Goal: Information Seeking & Learning: Learn about a topic

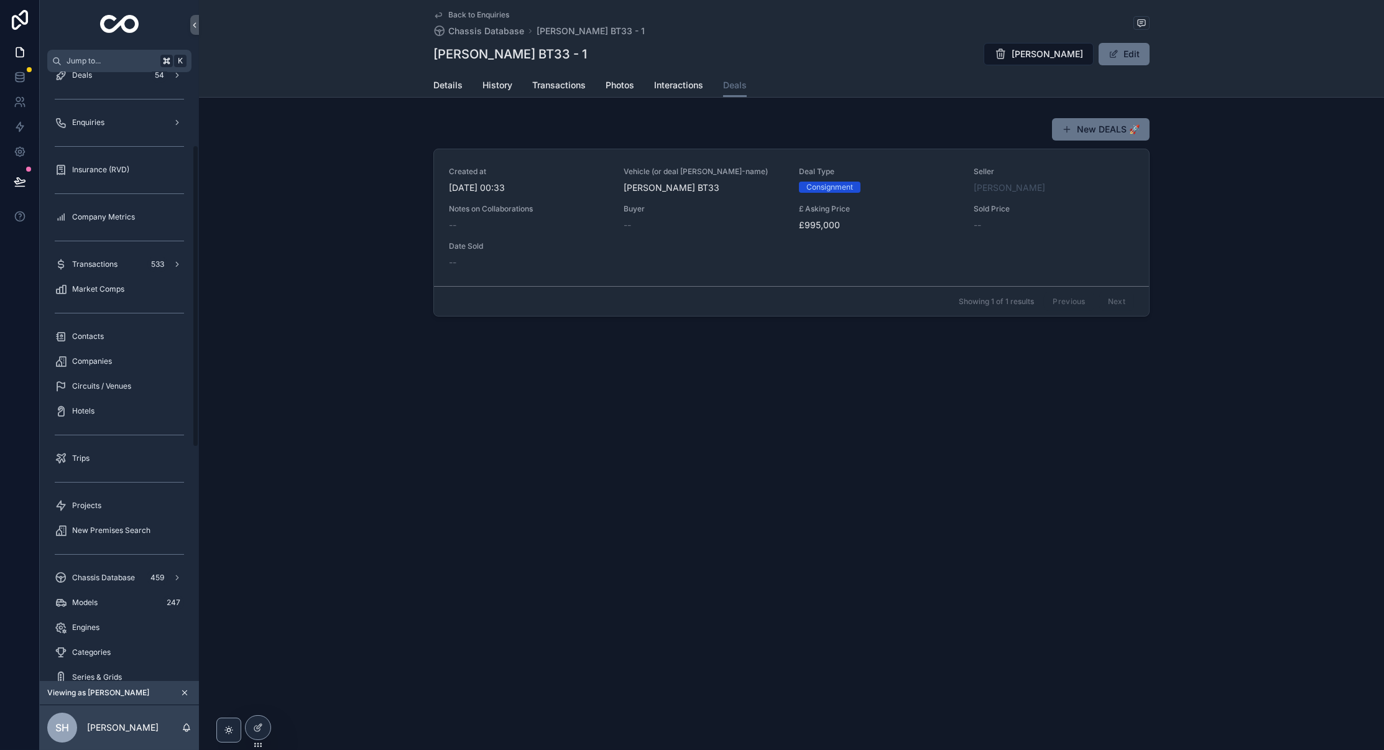
scroll to position [165, 0]
click at [109, 582] on div "Chassis Database 459" at bounding box center [119, 576] width 129 height 20
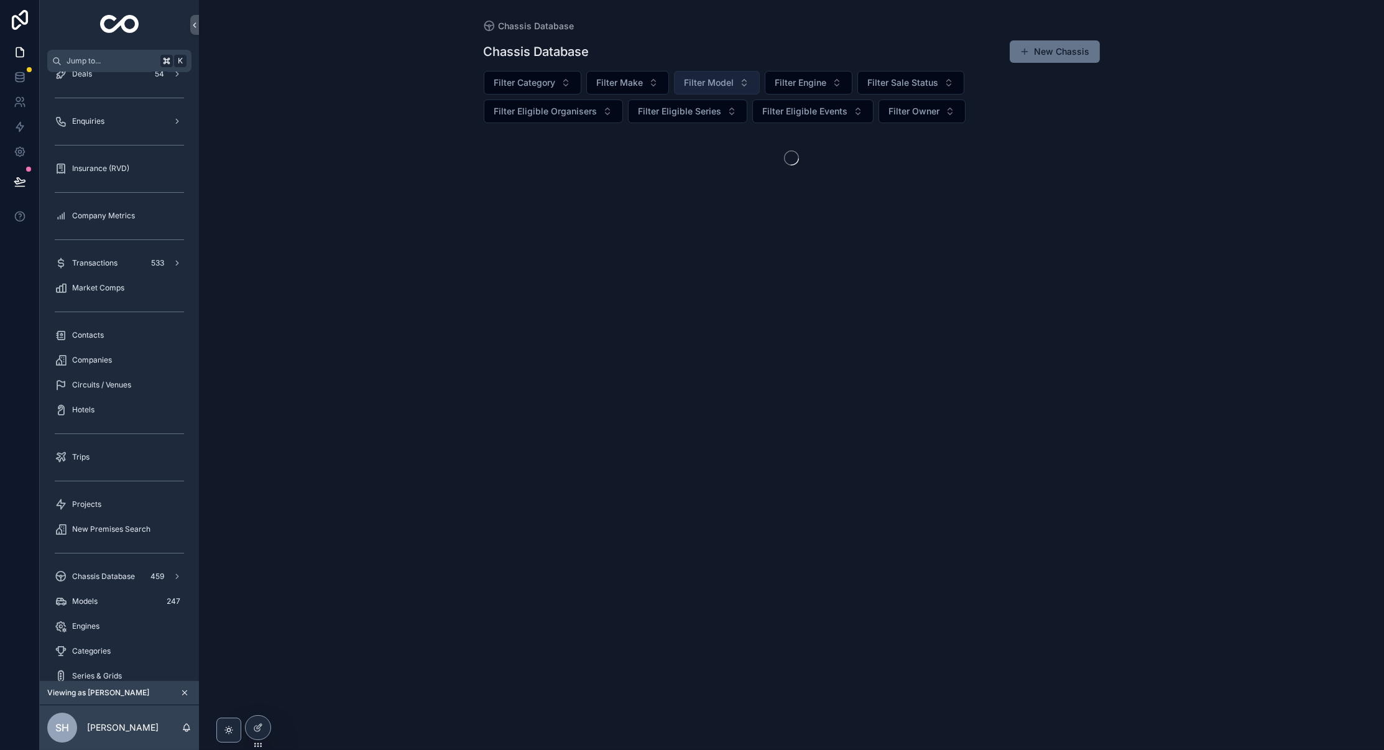
click at [732, 86] on span "Filter Model" at bounding box center [710, 82] width 50 height 12
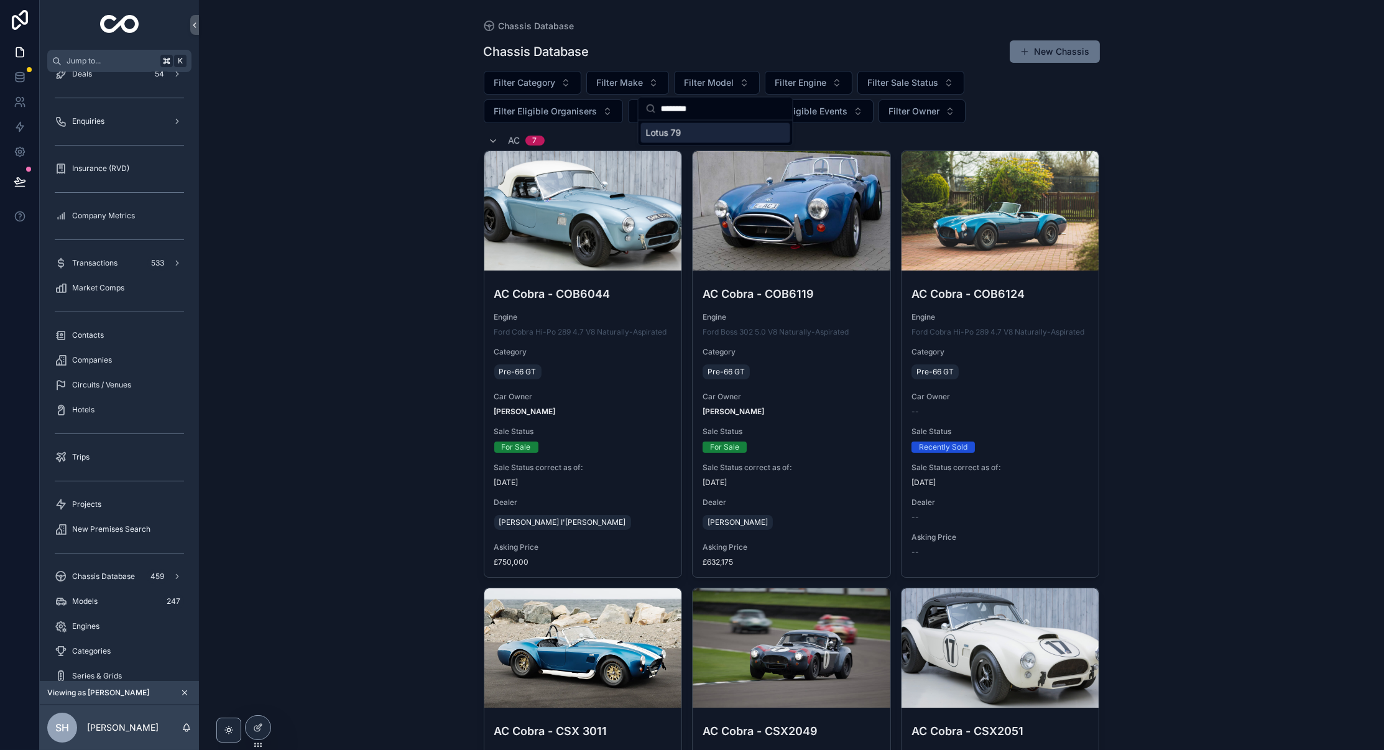
type input "********"
click at [657, 137] on span "Lotus 79" at bounding box center [663, 133] width 35 height 12
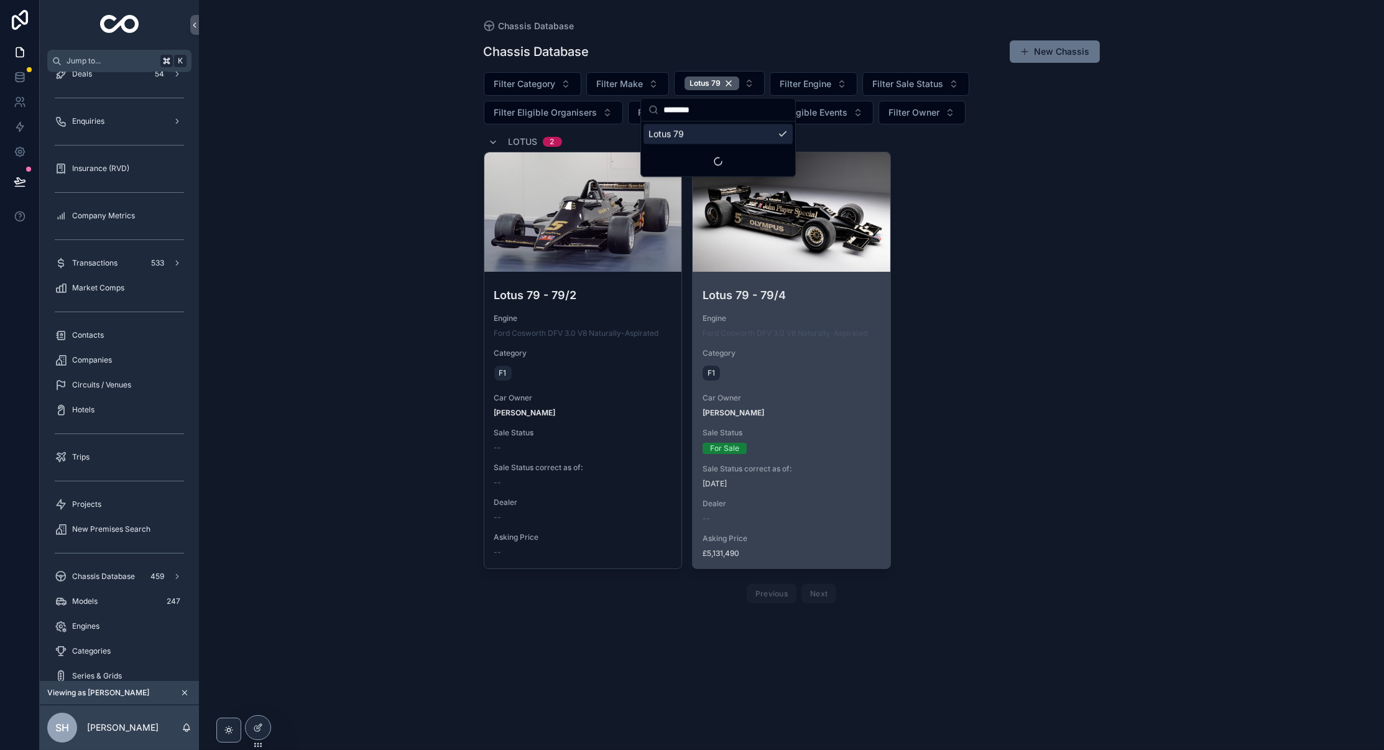
click at [808, 316] on span "Engine" at bounding box center [792, 318] width 178 height 10
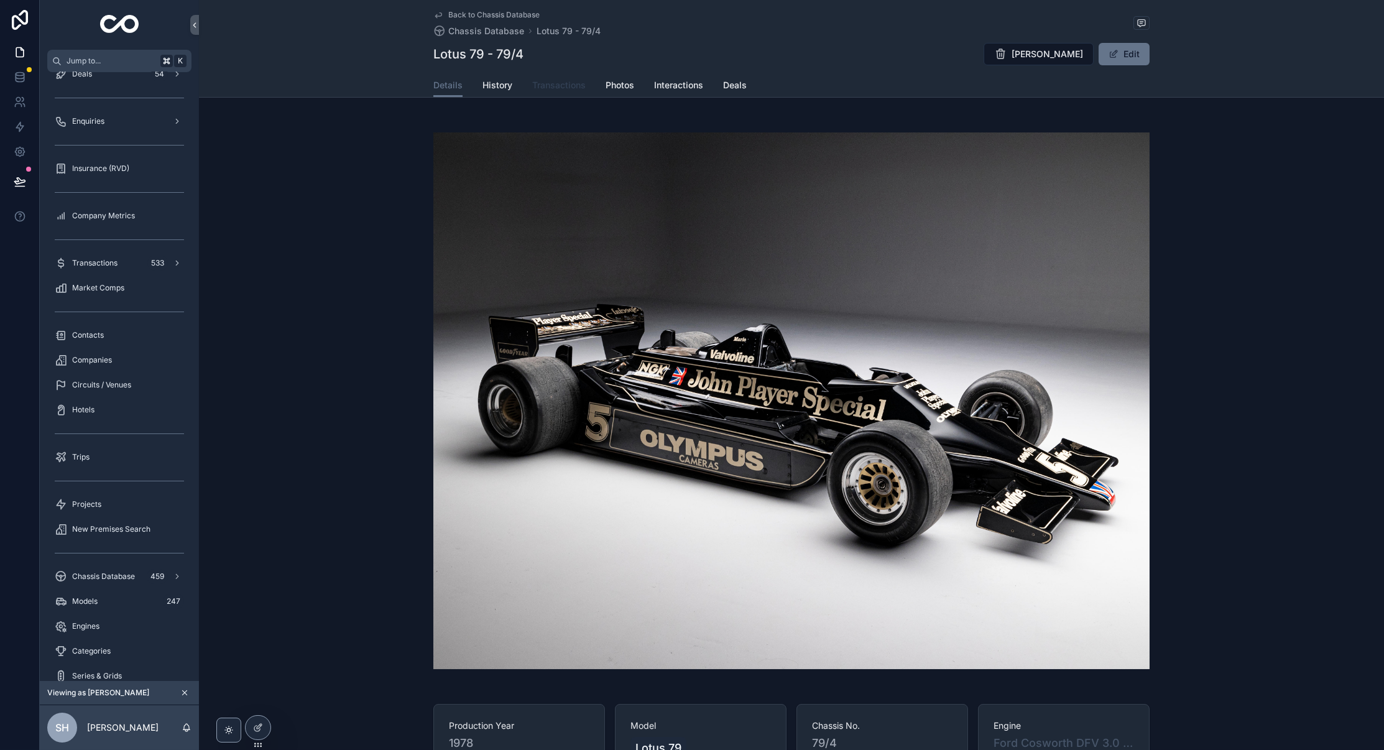
click at [558, 83] on span "Transactions" at bounding box center [558, 85] width 53 height 12
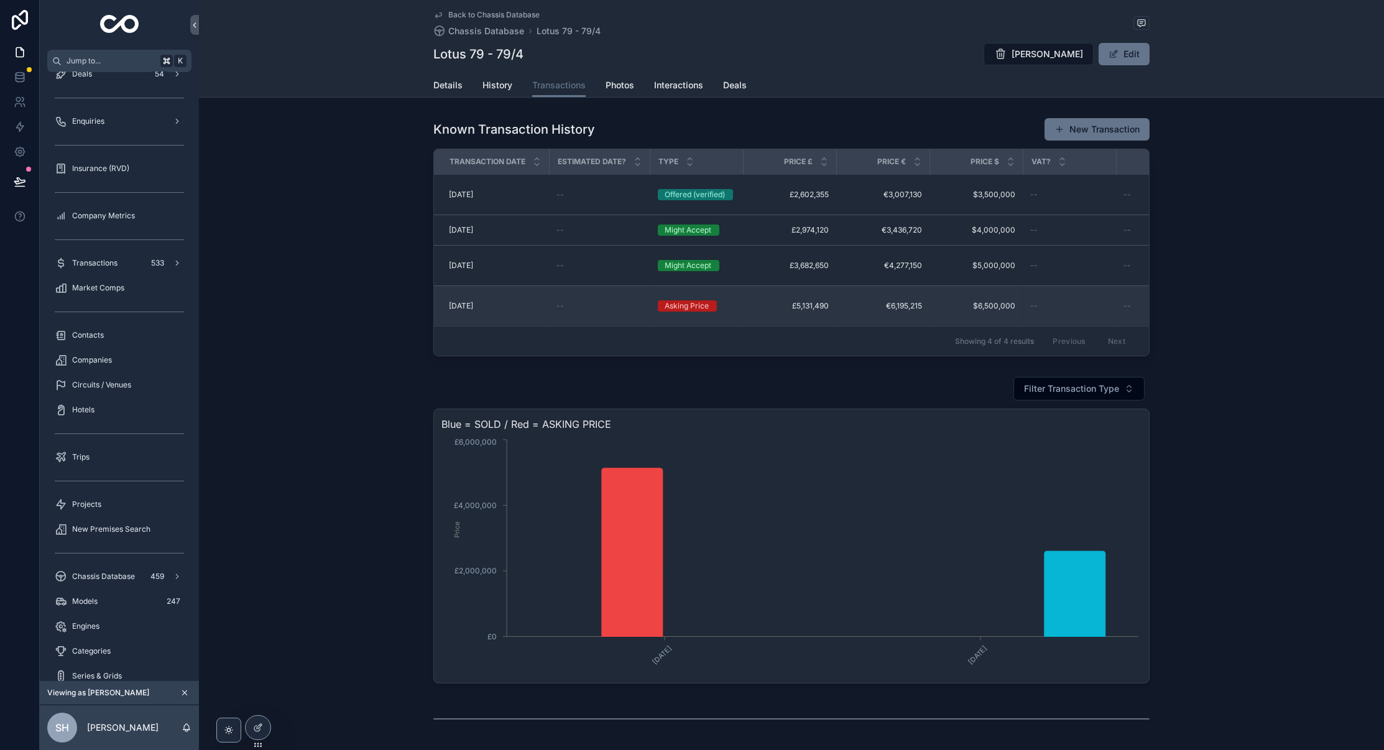
click at [635, 301] on div "--" at bounding box center [600, 306] width 86 height 10
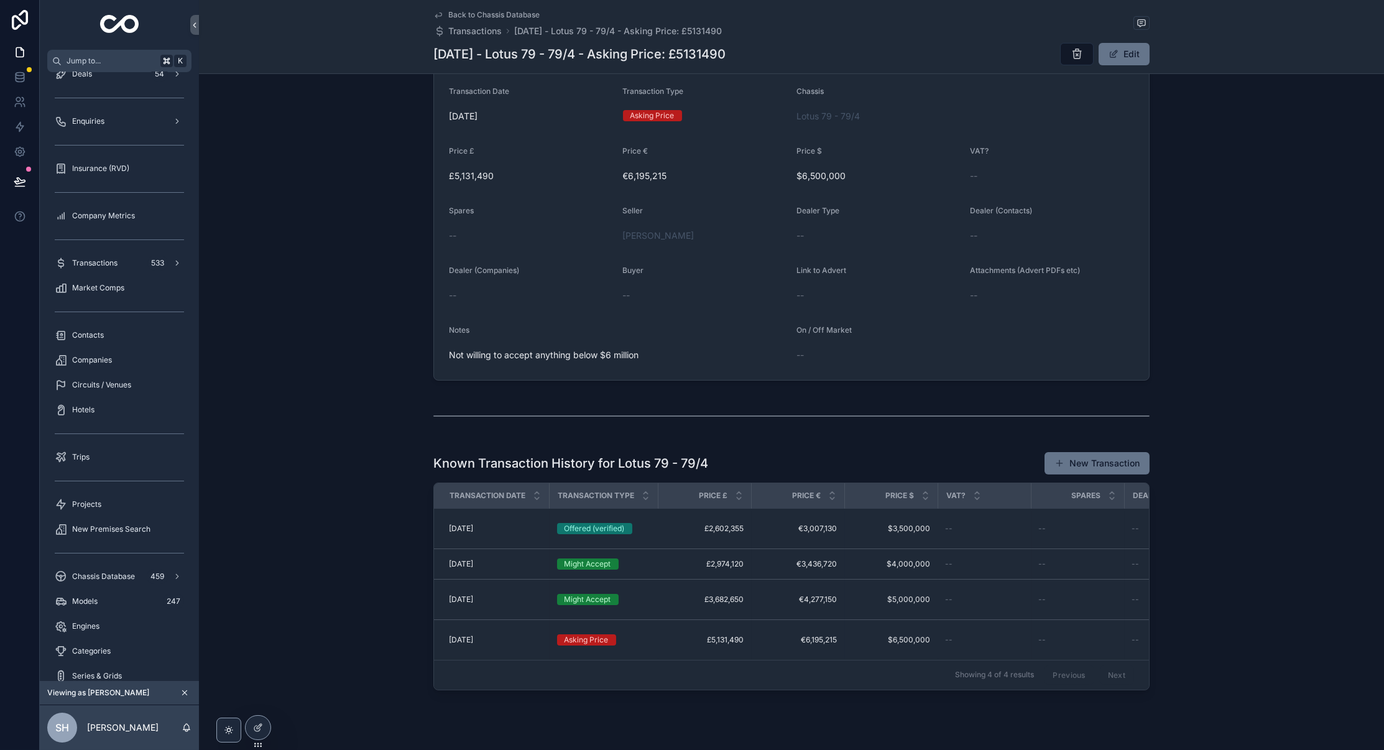
scroll to position [659, 0]
click at [1142, 22] on icon "scrollable content" at bounding box center [1141, 22] width 3 height 0
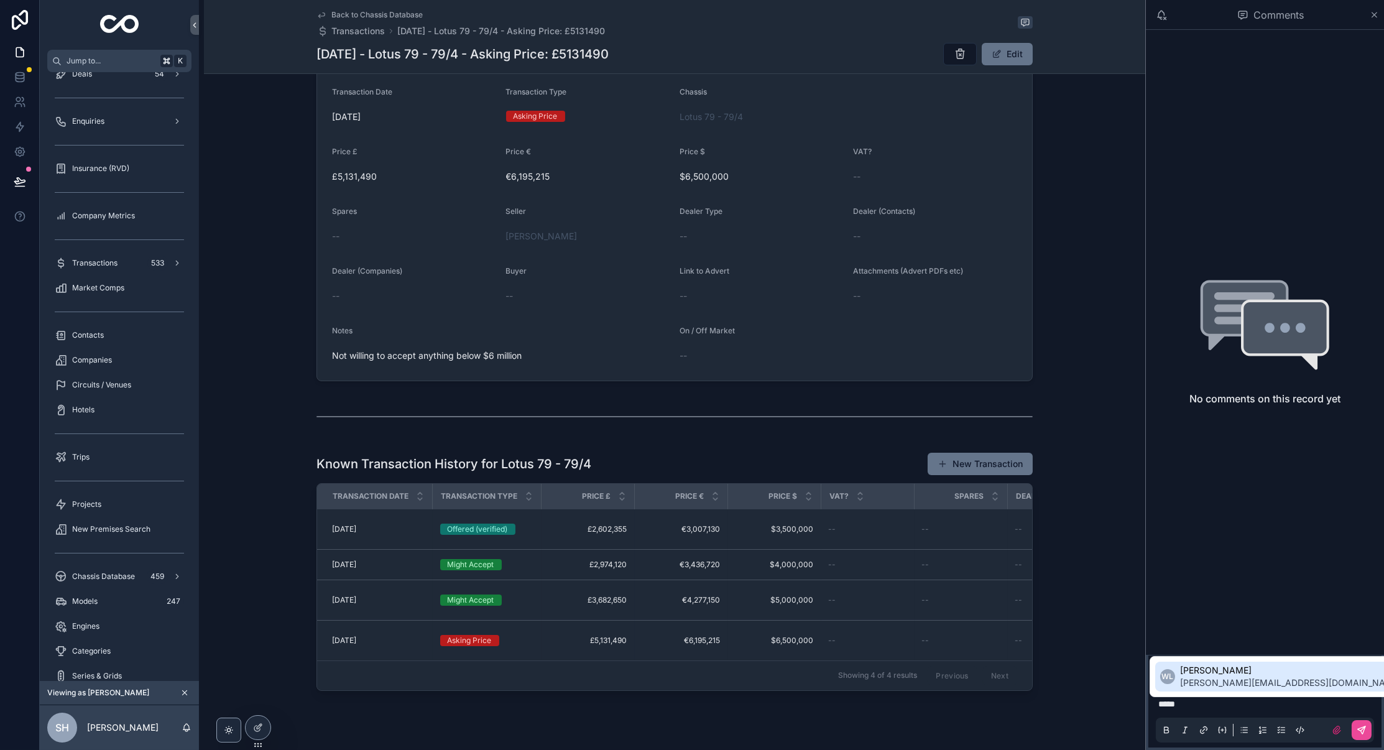
click at [1268, 674] on span "[PERSON_NAME]" at bounding box center [1290, 670] width 221 height 12
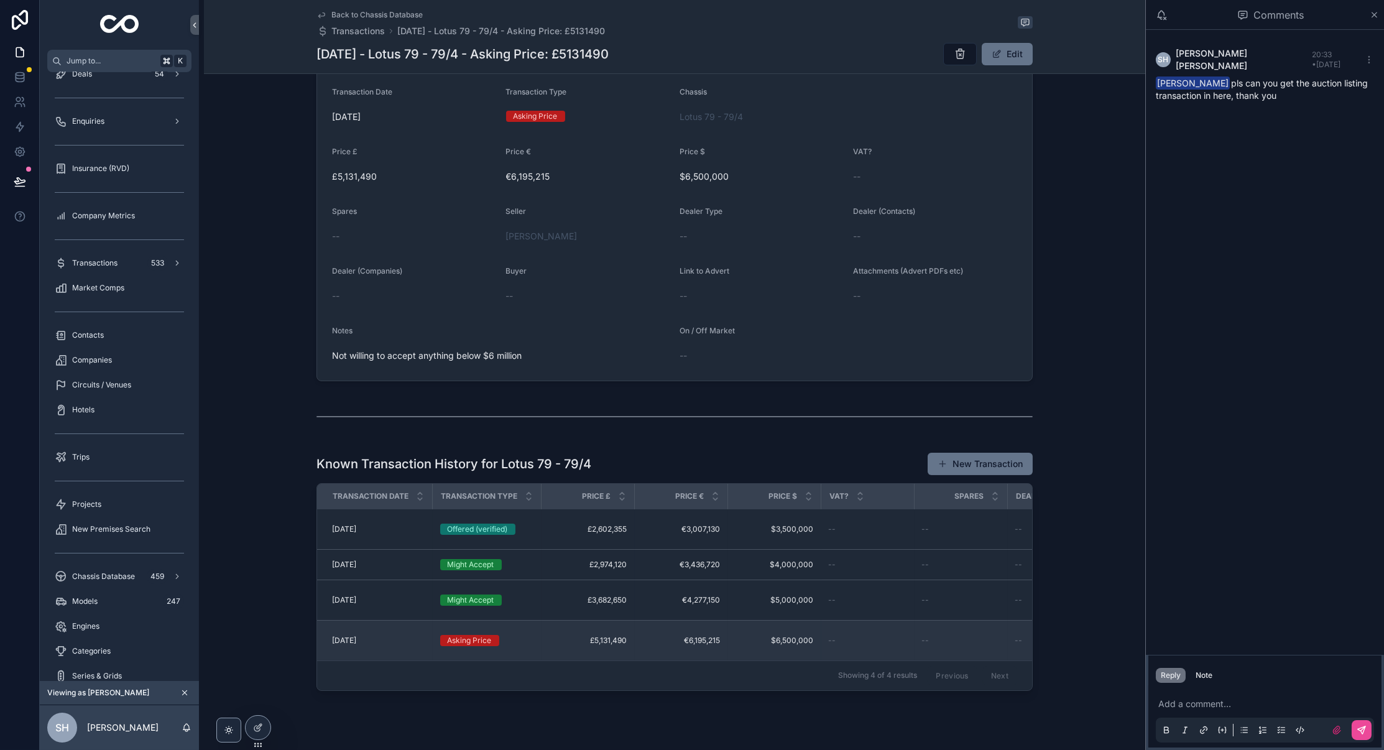
click at [562, 635] on span "£5,131,490" at bounding box center [588, 640] width 78 height 10
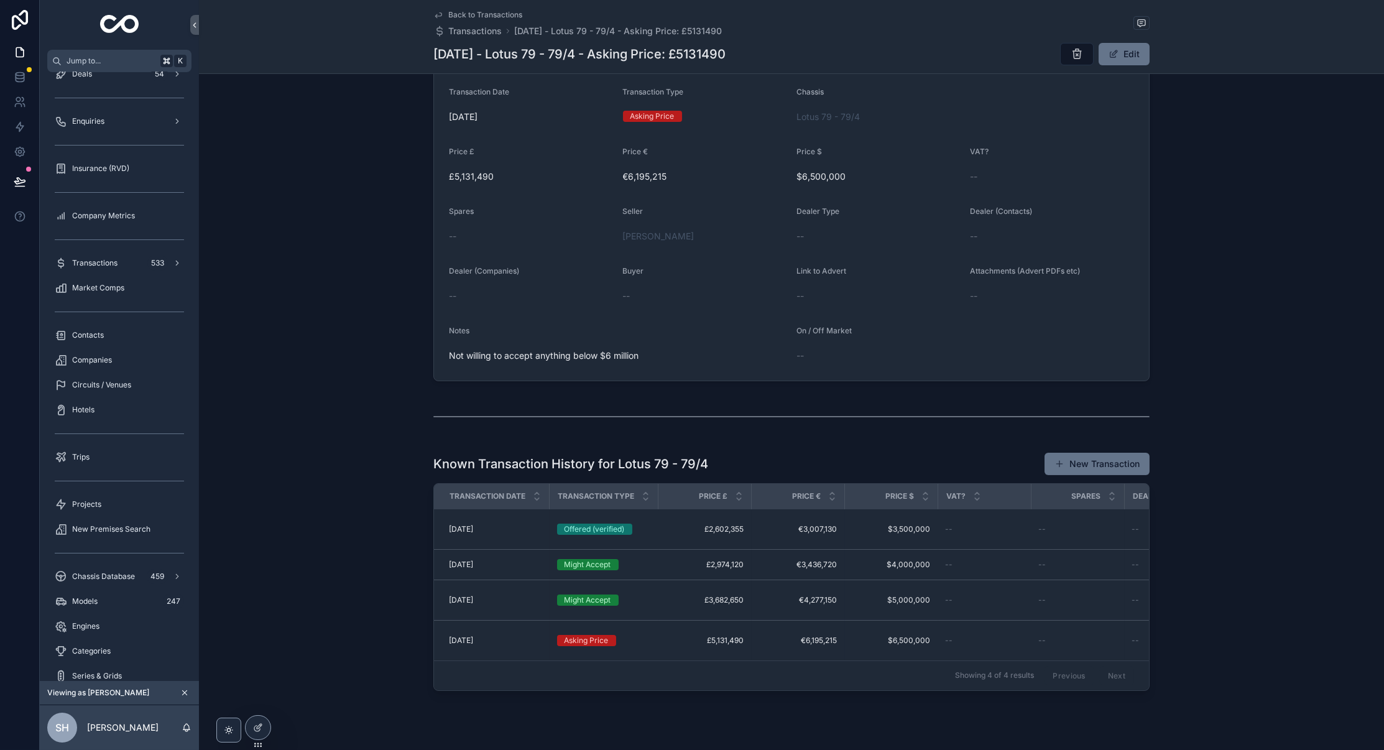
click at [481, 13] on span "Back to Transactions" at bounding box center [485, 15] width 74 height 10
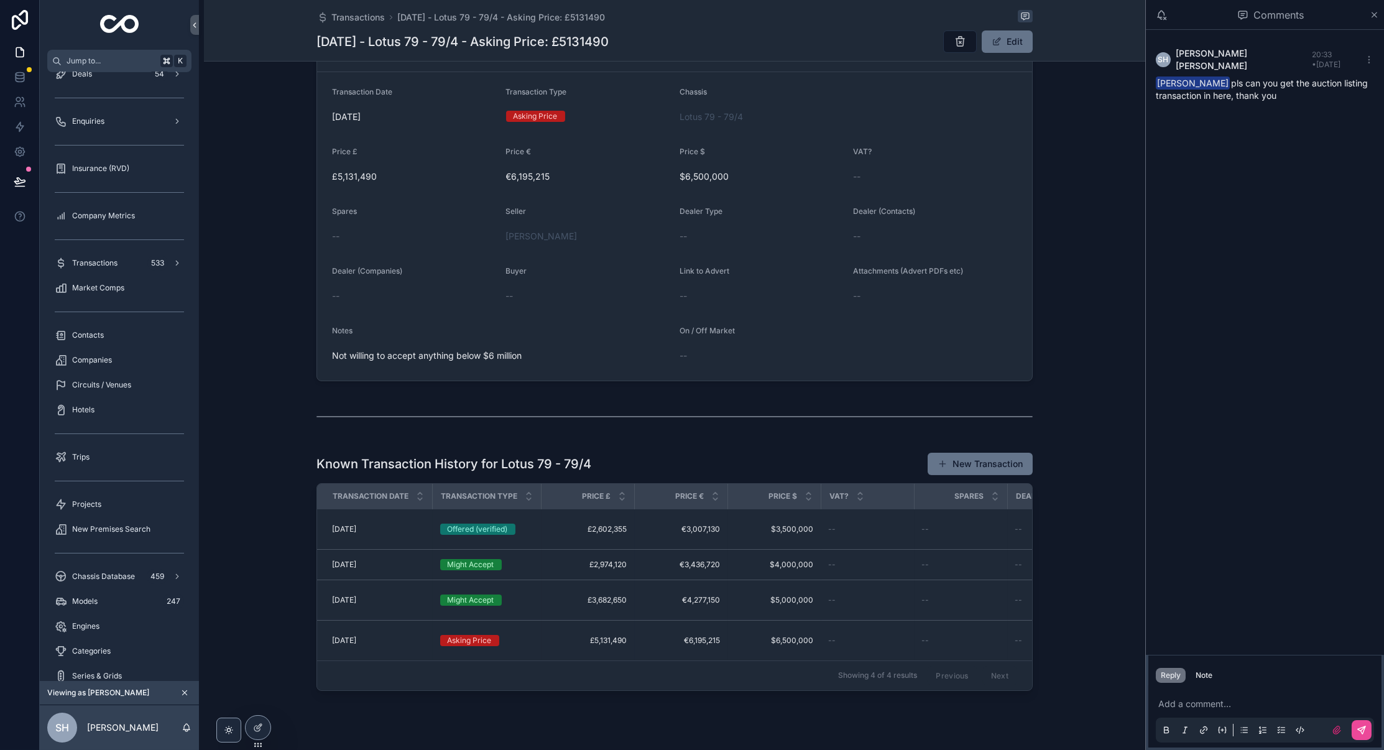
click at [555, 9] on div "Transactions [DATE] - Lotus 79 - 79/4 - Asking Price: £5131490 [DATE] - Lotus 7…" at bounding box center [674, 30] width 716 height 61
click at [573, 14] on span "[DATE] - Lotus 79 - 79/4 - Asking Price: £5131490" at bounding box center [501, 17] width 208 height 12
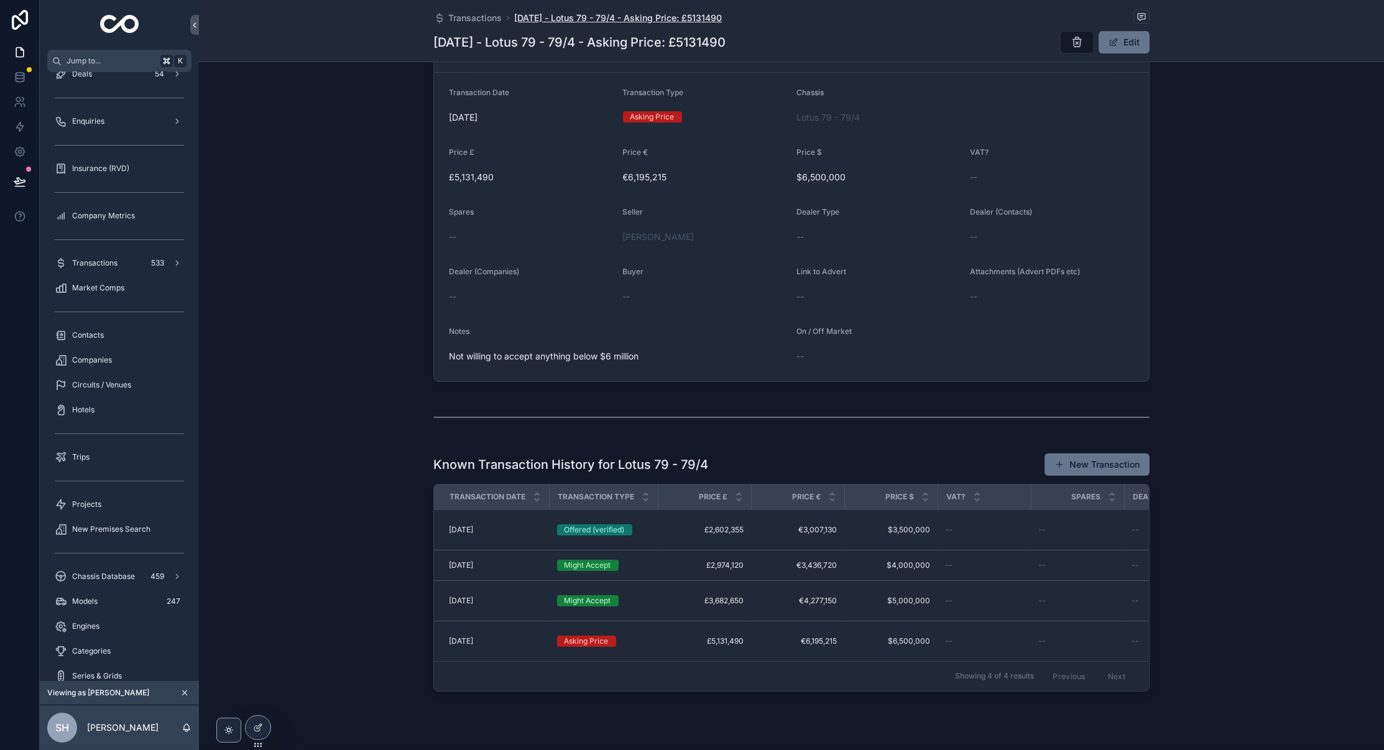
click at [640, 18] on span "[DATE] - Lotus 79 - 79/4 - Asking Price: £5131490" at bounding box center [618, 18] width 208 height 12
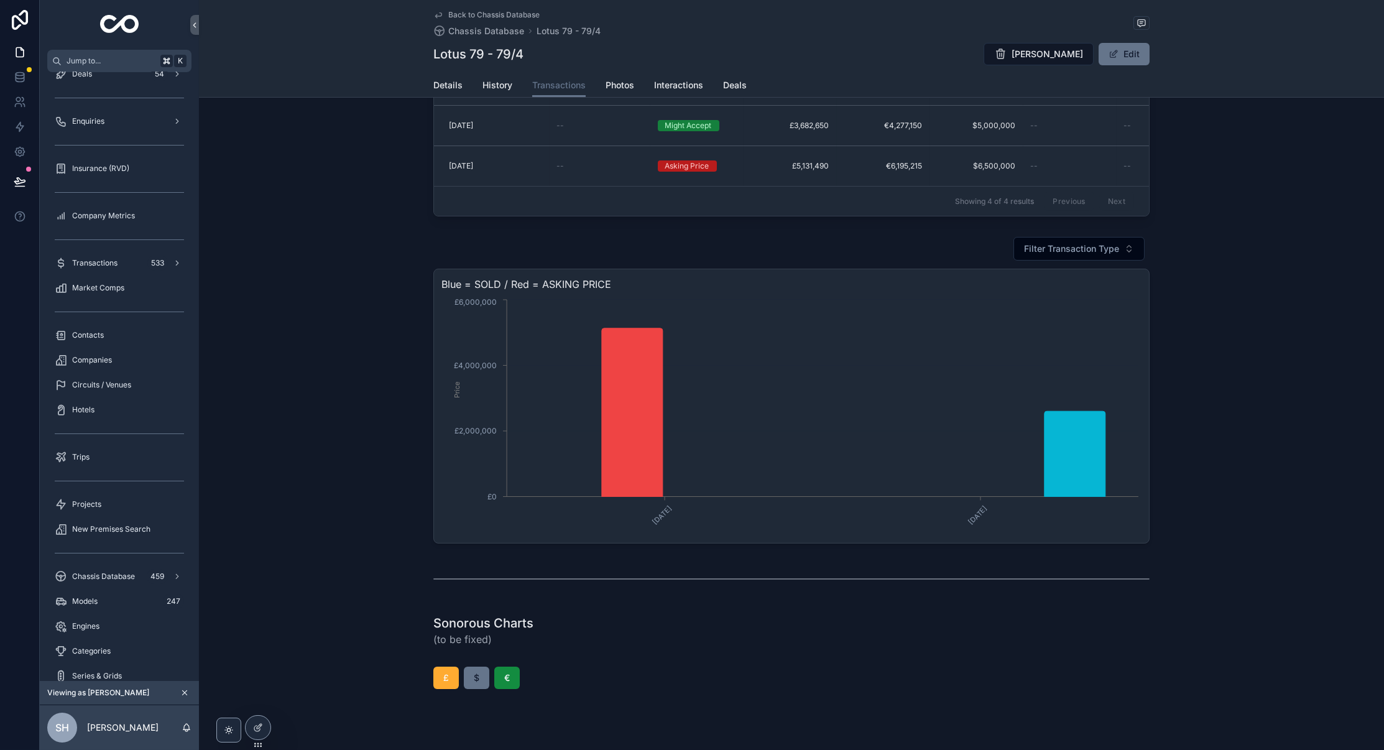
scroll to position [139, 0]
click at [443, 89] on span "Details" at bounding box center [447, 85] width 29 height 12
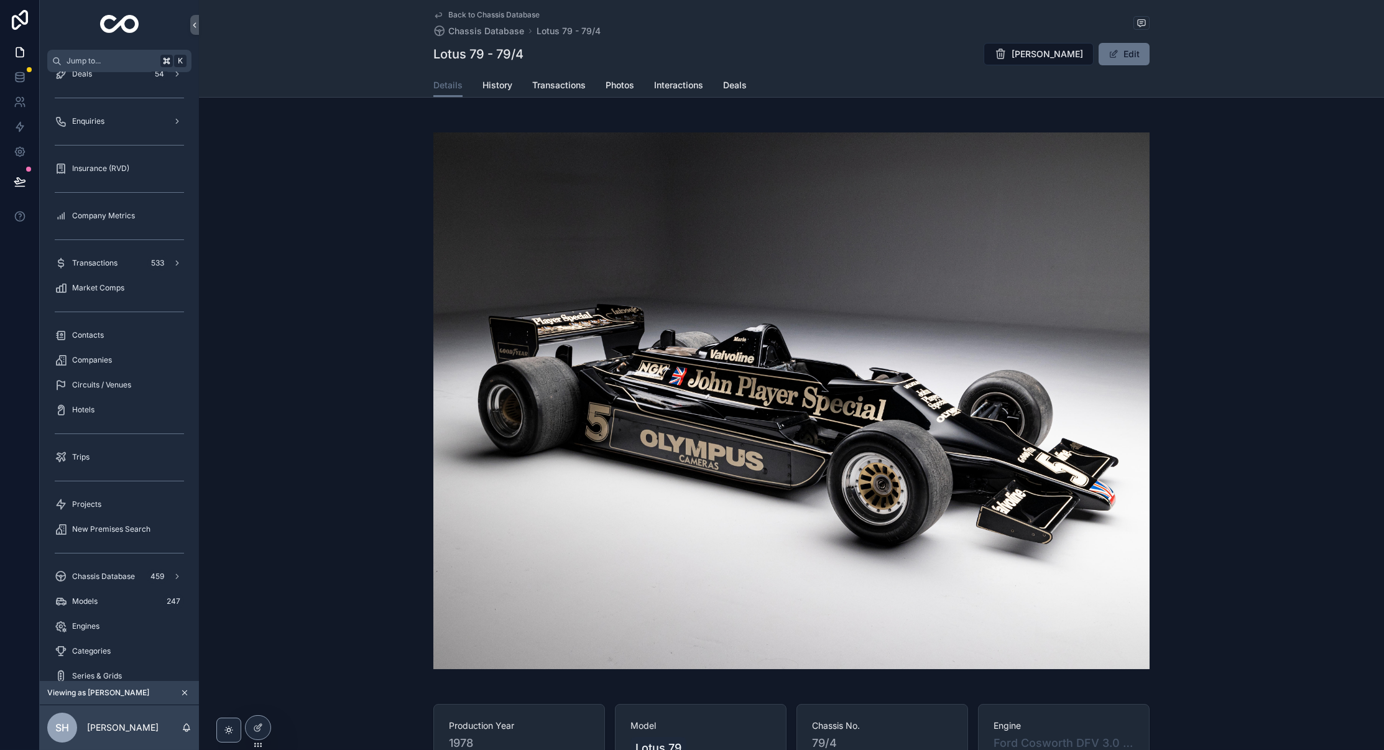
scroll to position [601, 0]
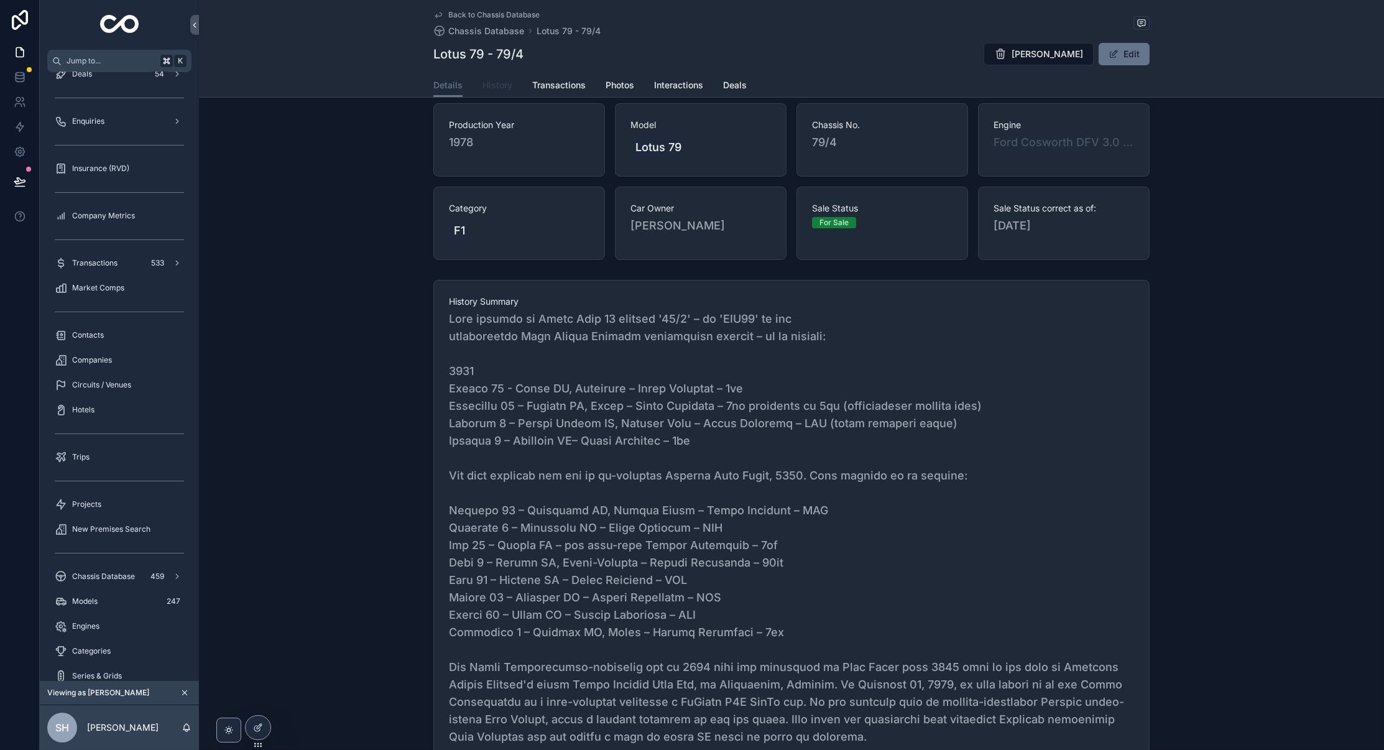
click at [492, 83] on span "History" at bounding box center [498, 85] width 30 height 12
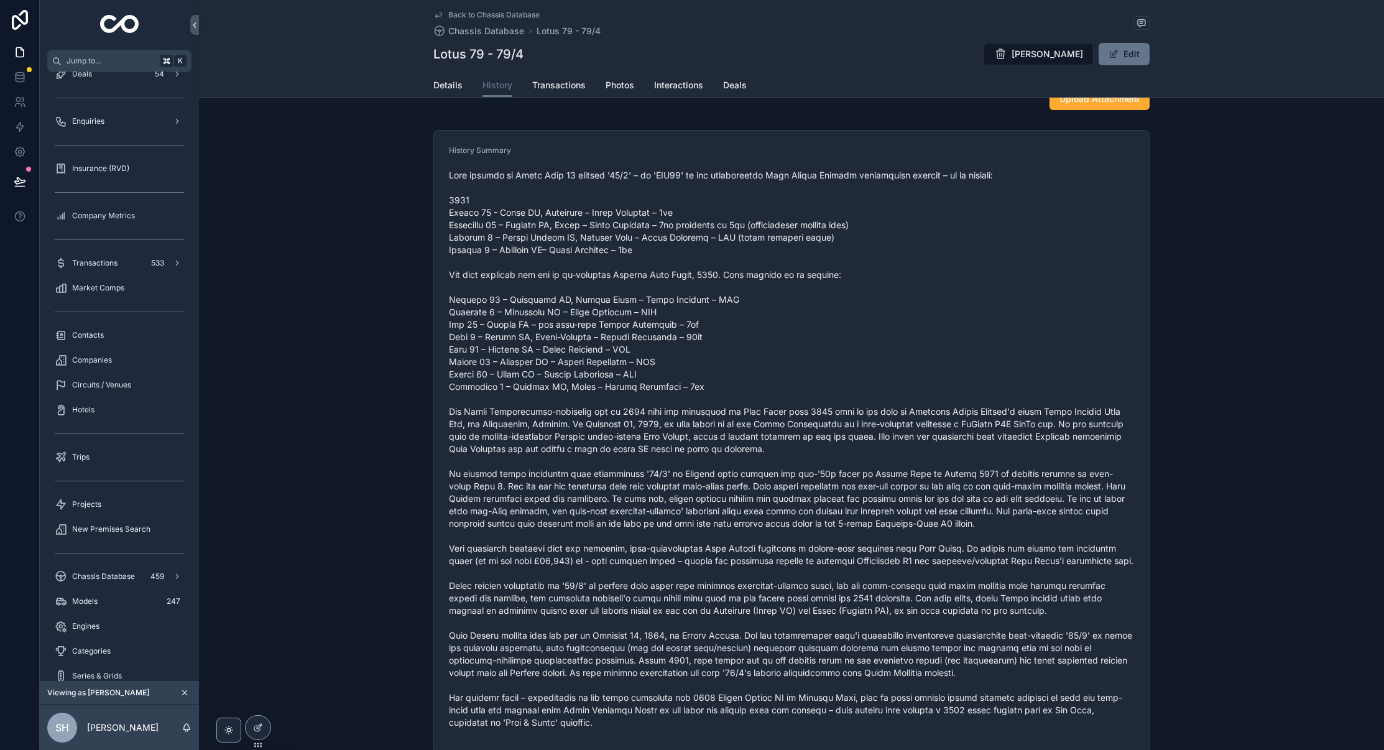
scroll to position [67, 0]
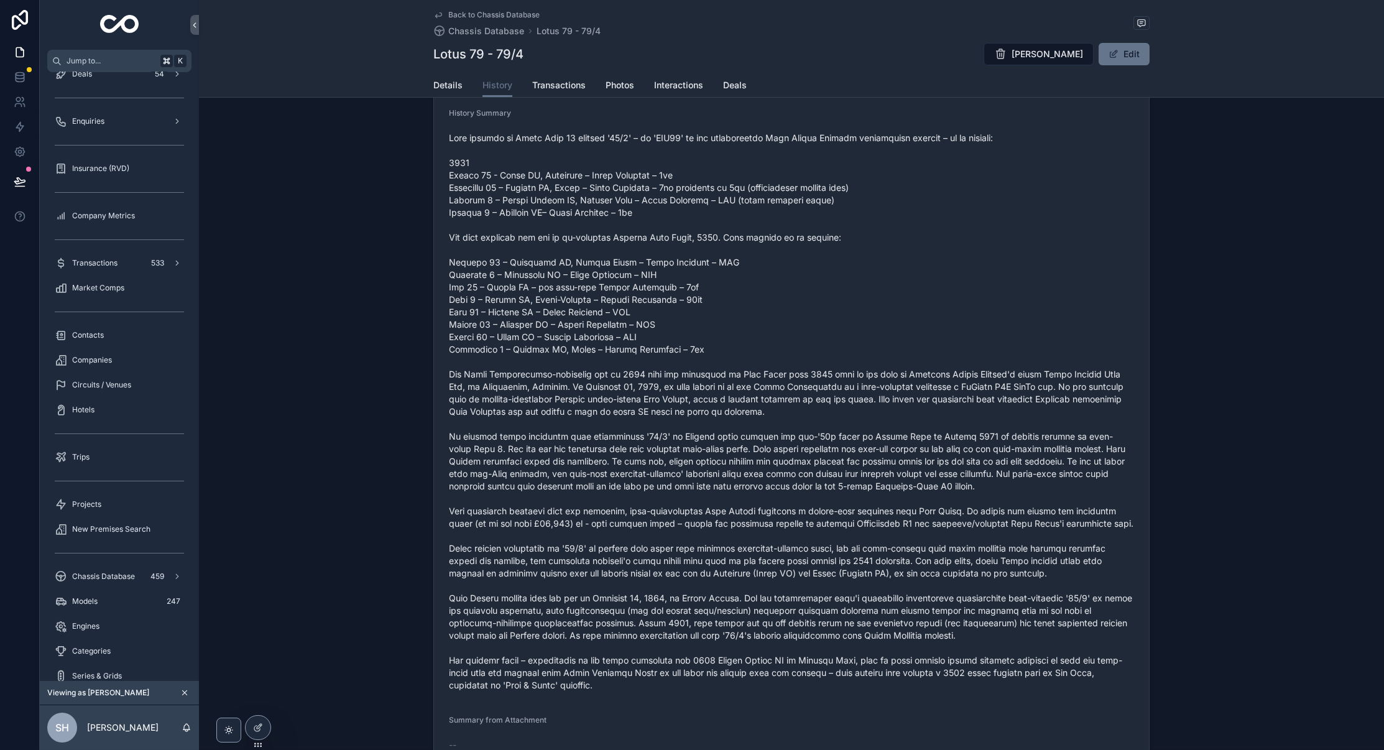
click at [824, 623] on span "scrollable content" at bounding box center [791, 412] width 685 height 560
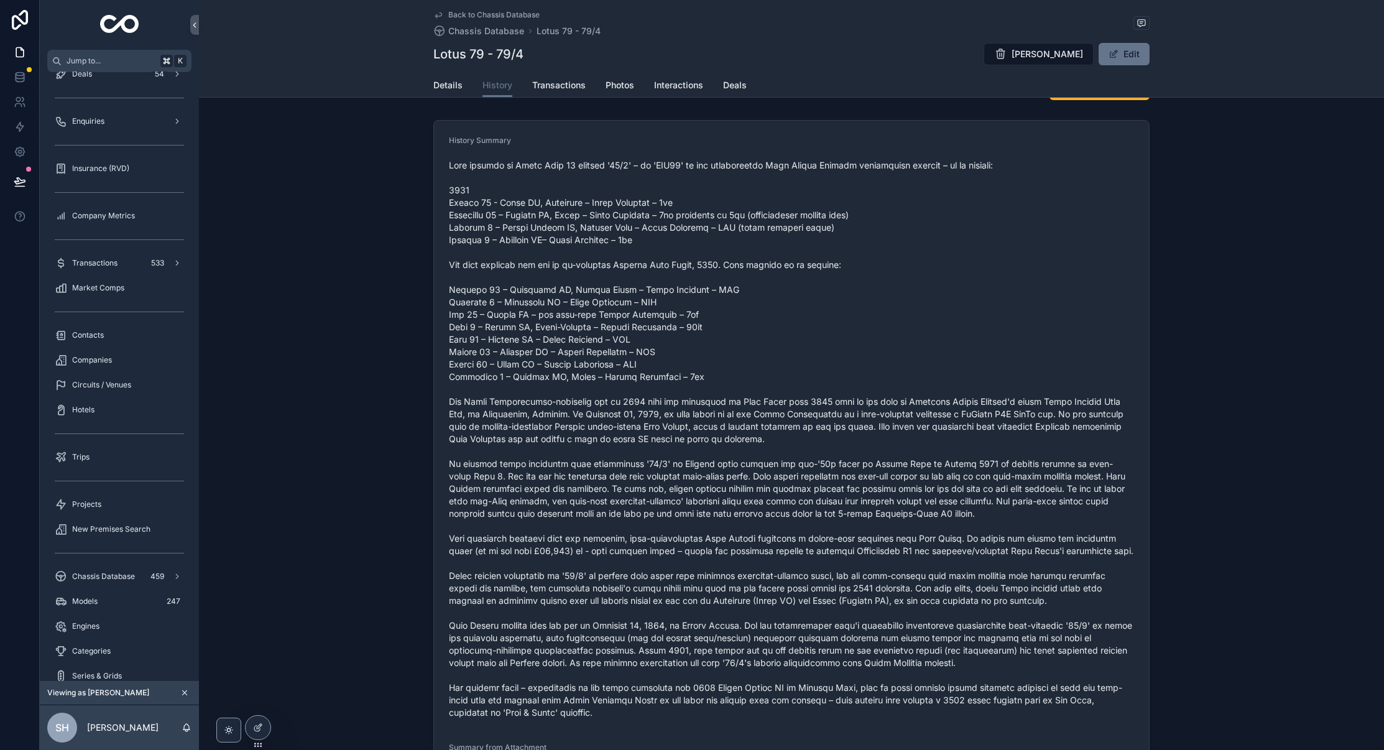
scroll to position [41, 0]
click at [451, 80] on span "Details" at bounding box center [447, 85] width 29 height 12
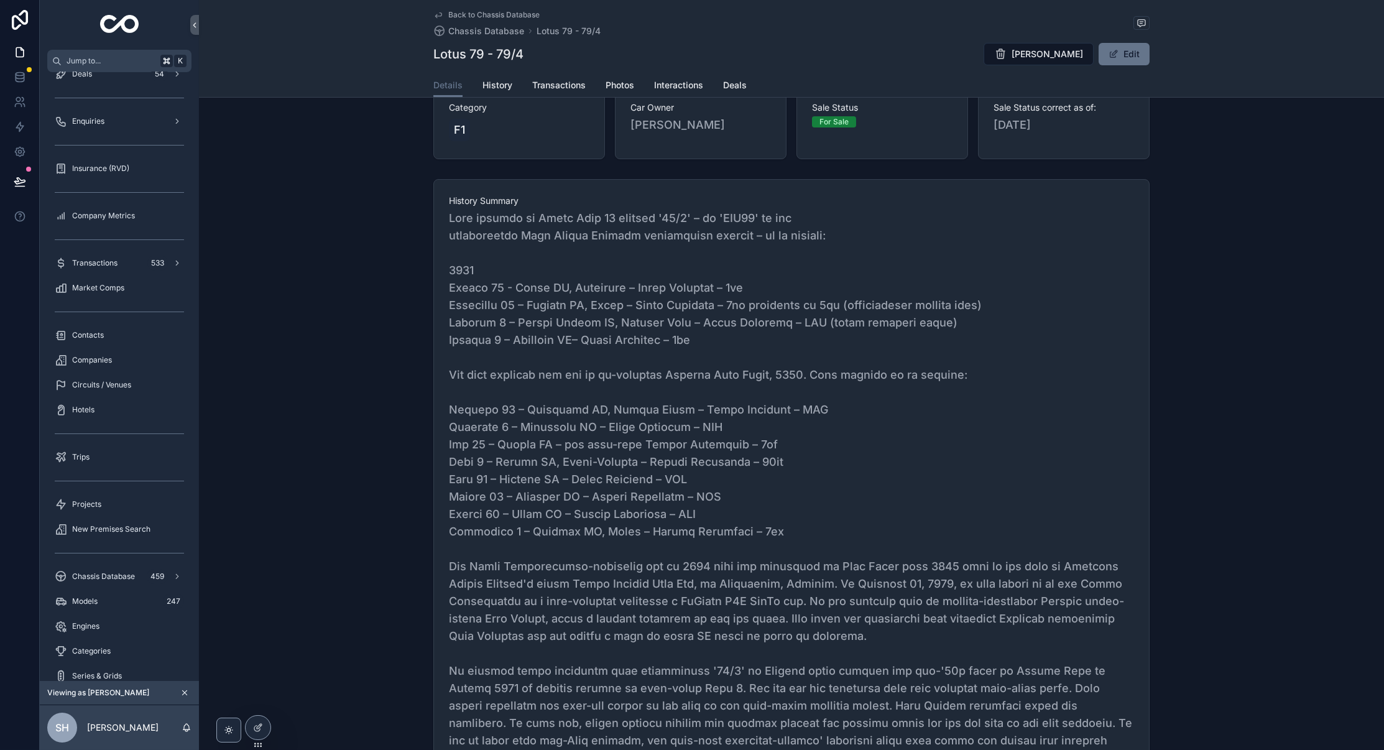
scroll to position [797, 0]
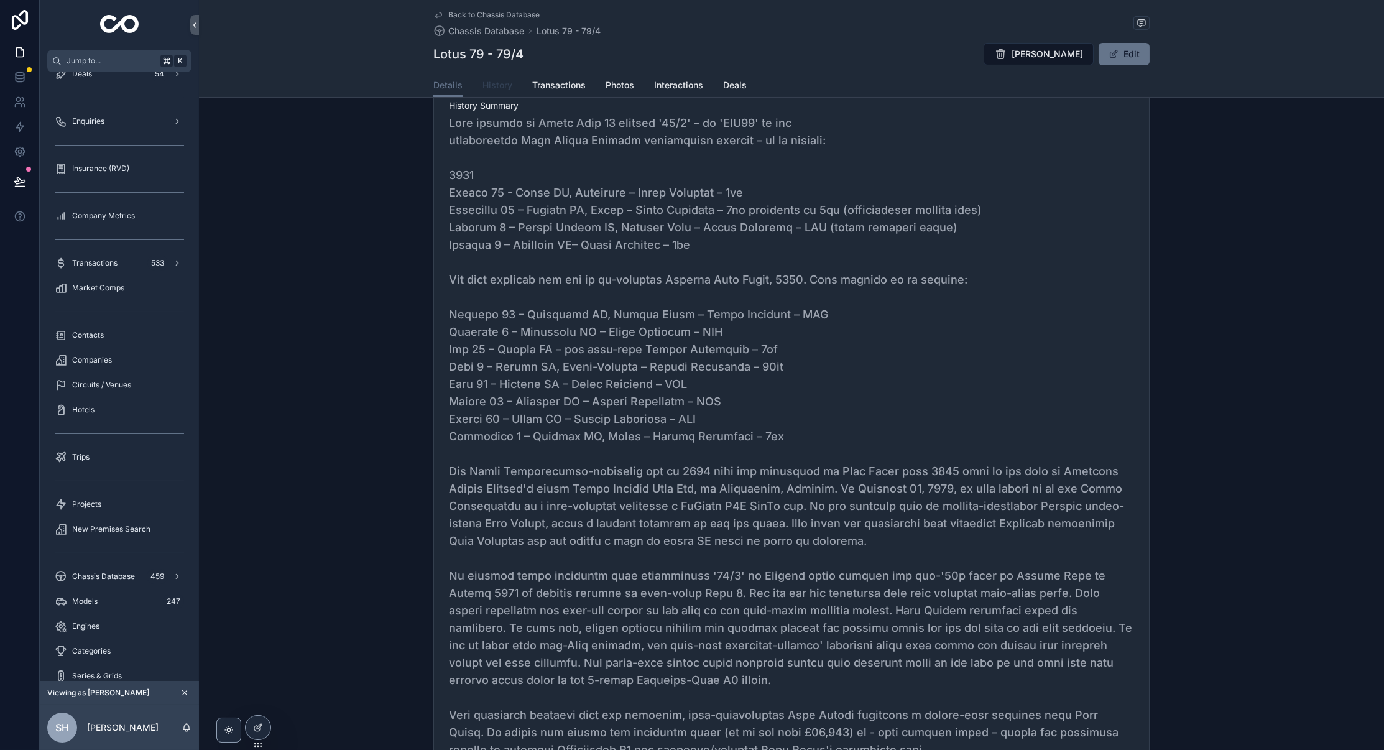
click at [504, 91] on span "History" at bounding box center [498, 85] width 30 height 12
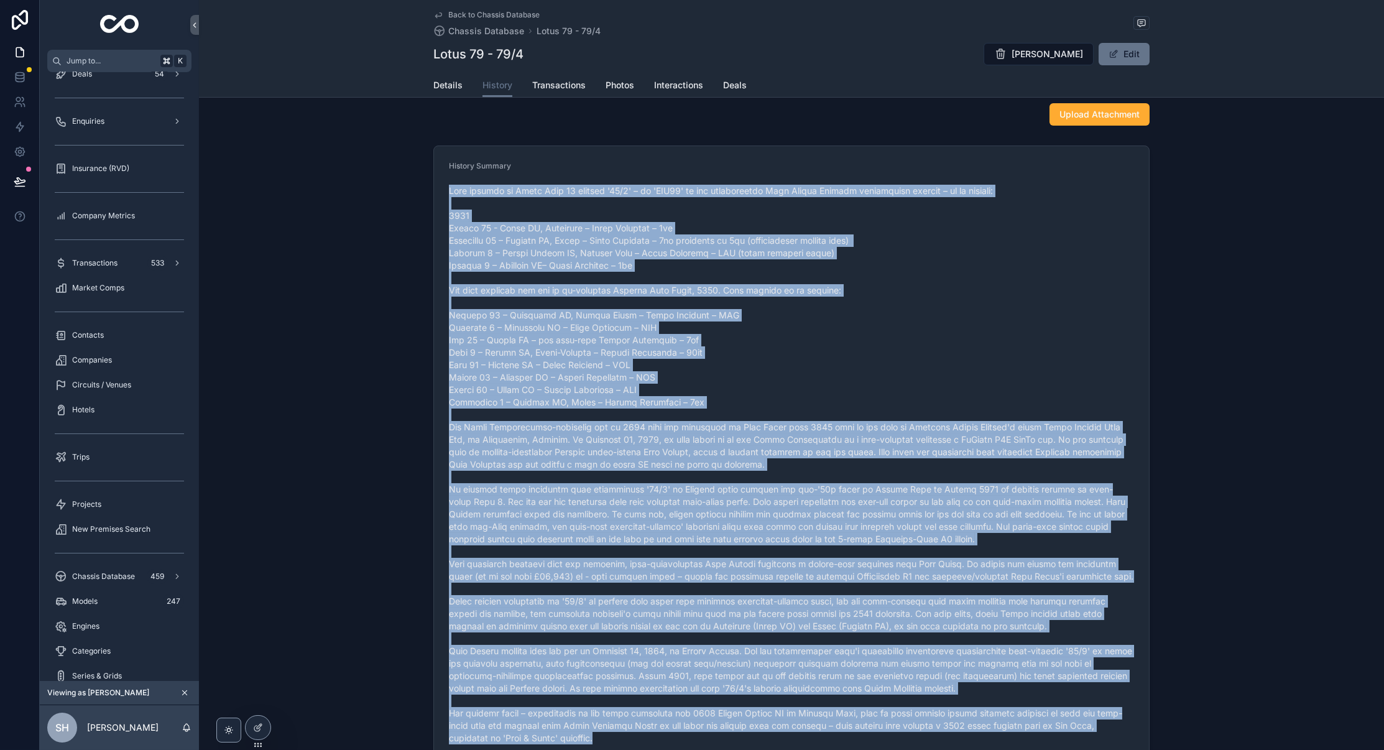
scroll to position [66, 0]
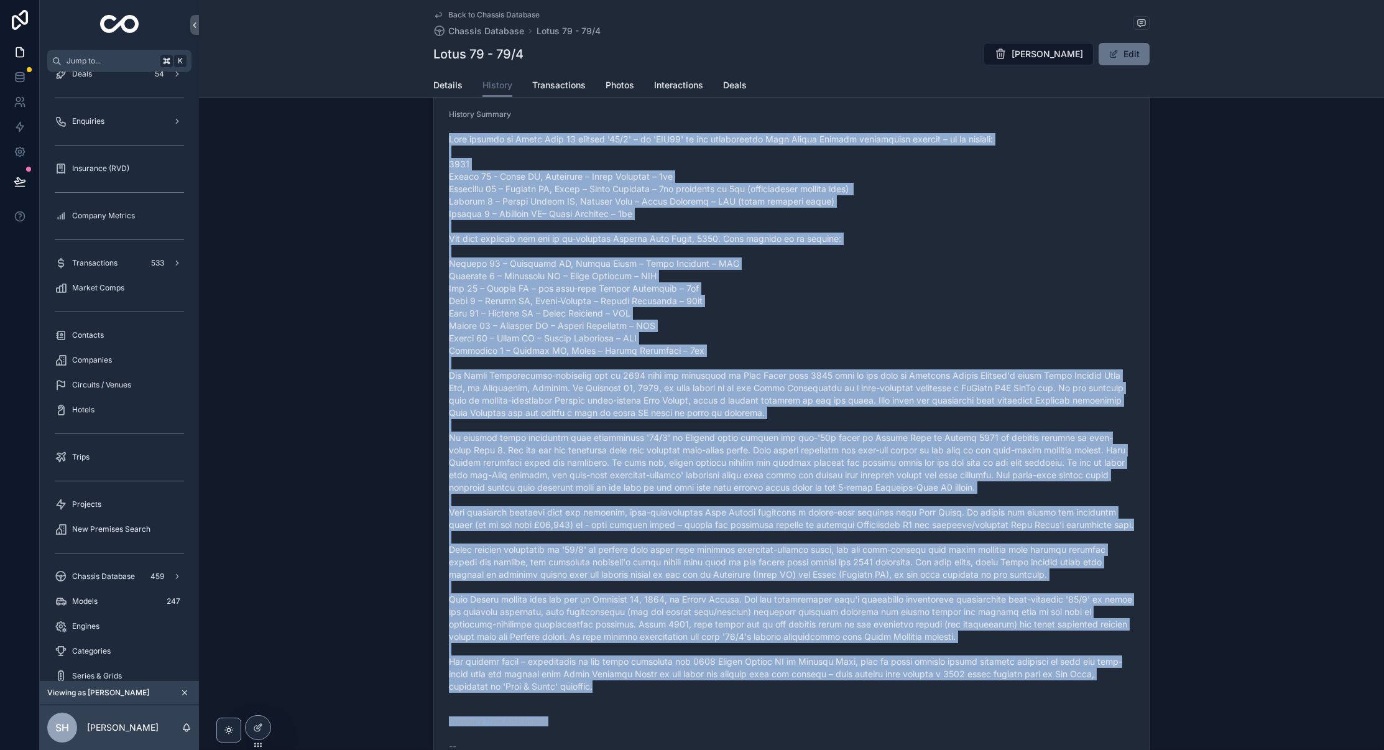
drag, startPoint x: 448, startPoint y: 205, endPoint x: 740, endPoint y: 749, distance: 618.1
click at [740, 749] on form "History Summary Summary from Attachment --" at bounding box center [791, 433] width 715 height 677
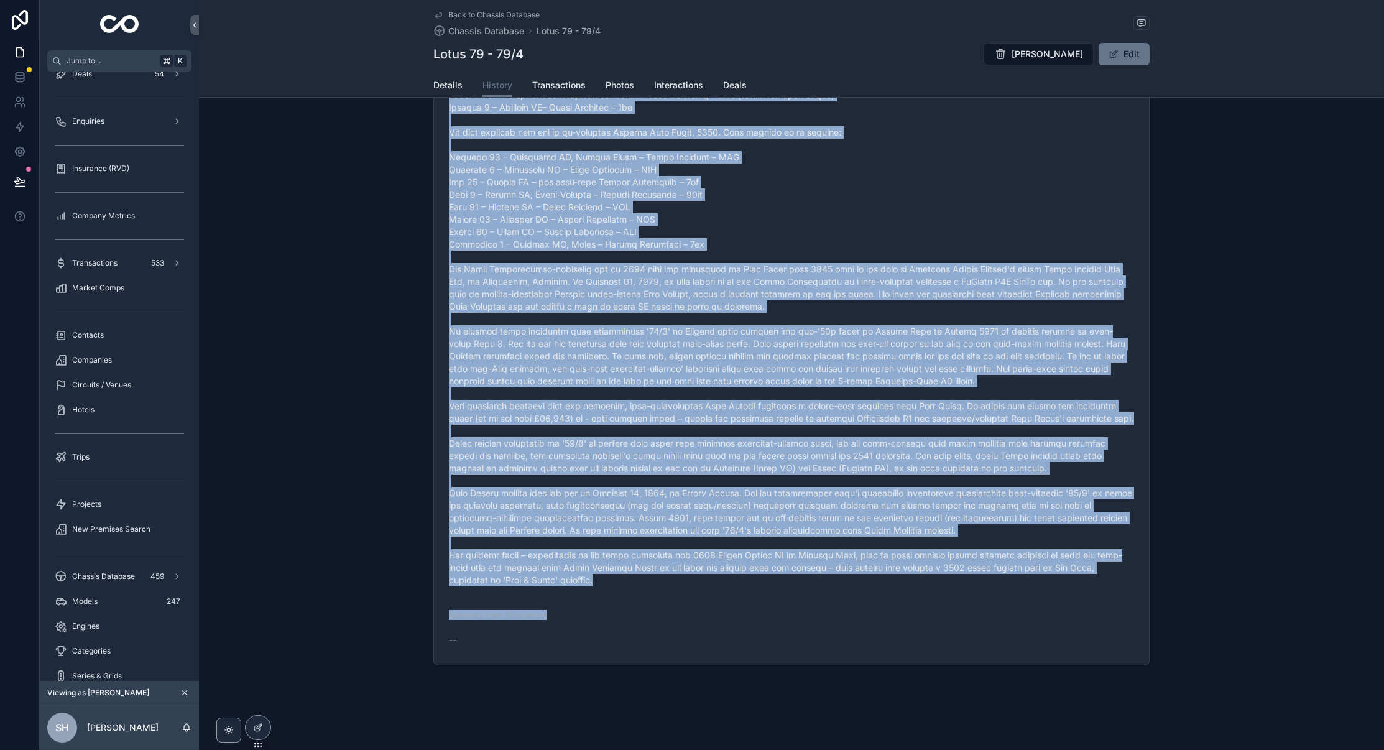
scroll to position [172, 0]
click at [627, 624] on div "Summary from Attachment" at bounding box center [791, 618] width 685 height 15
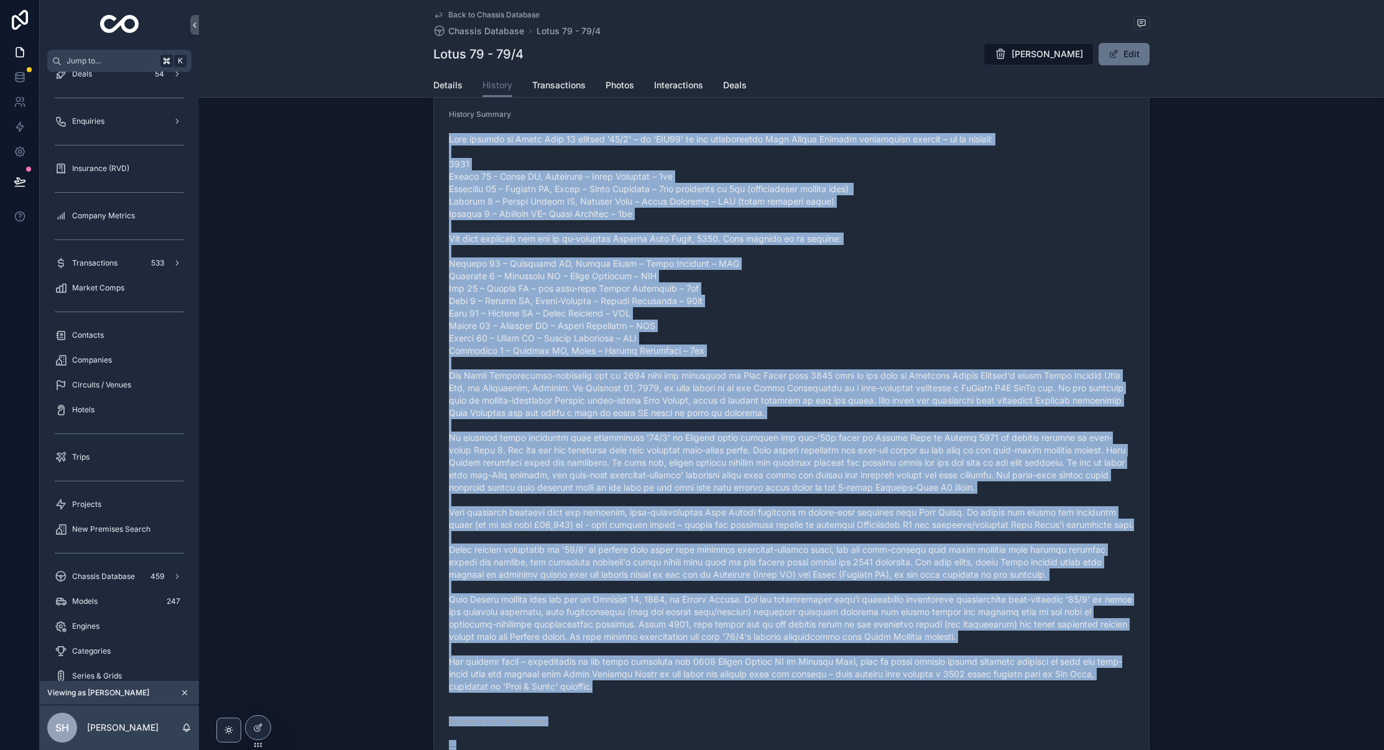
scroll to position [80, 0]
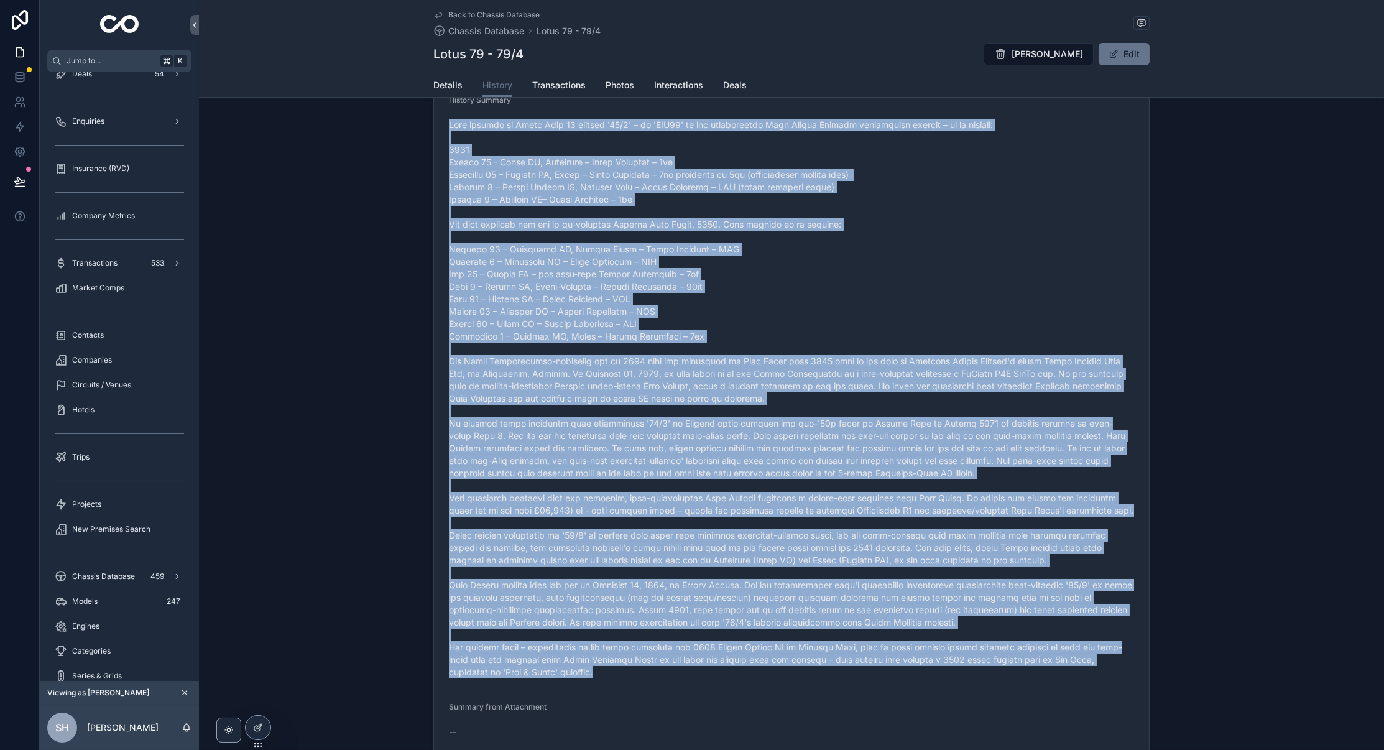
drag, startPoint x: 448, startPoint y: 139, endPoint x: 946, endPoint y: 673, distance: 730.3
click at [946, 673] on form "History Summary Summary from Attachment --" at bounding box center [791, 418] width 715 height 677
copy span "Lore ipsumdo si Ametc Adip 66 elitsed '85/2' – do 'EIU87' te inc utlaboreetdo M…"
